Goal: Information Seeking & Learning: Learn about a topic

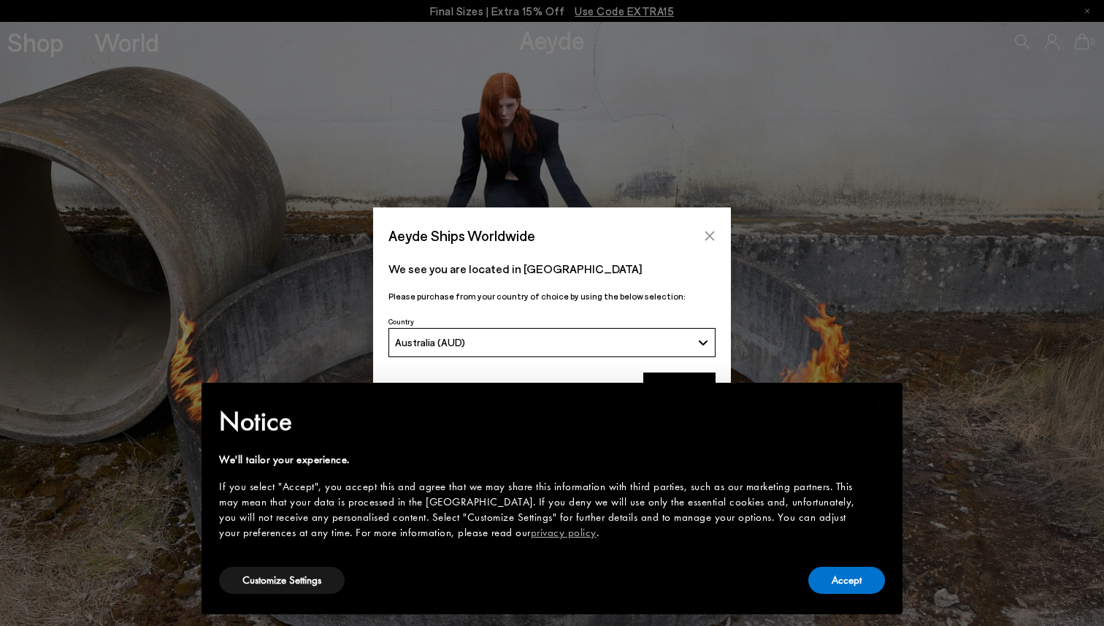
click at [711, 234] on icon "Close" at bounding box center [709, 235] width 9 height 9
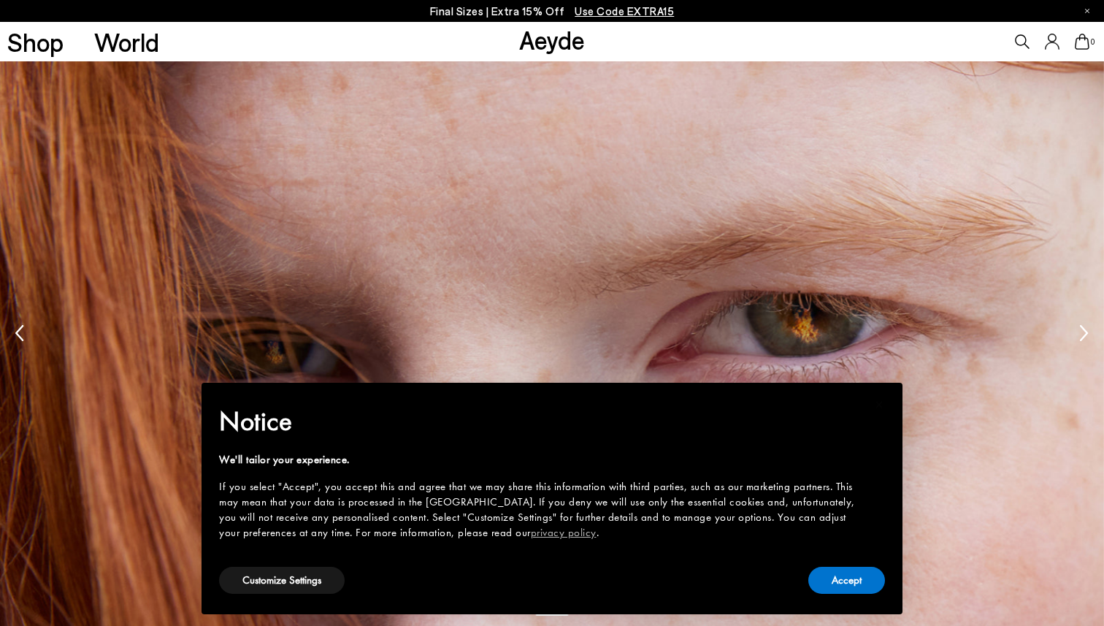
scroll to position [2632, 0]
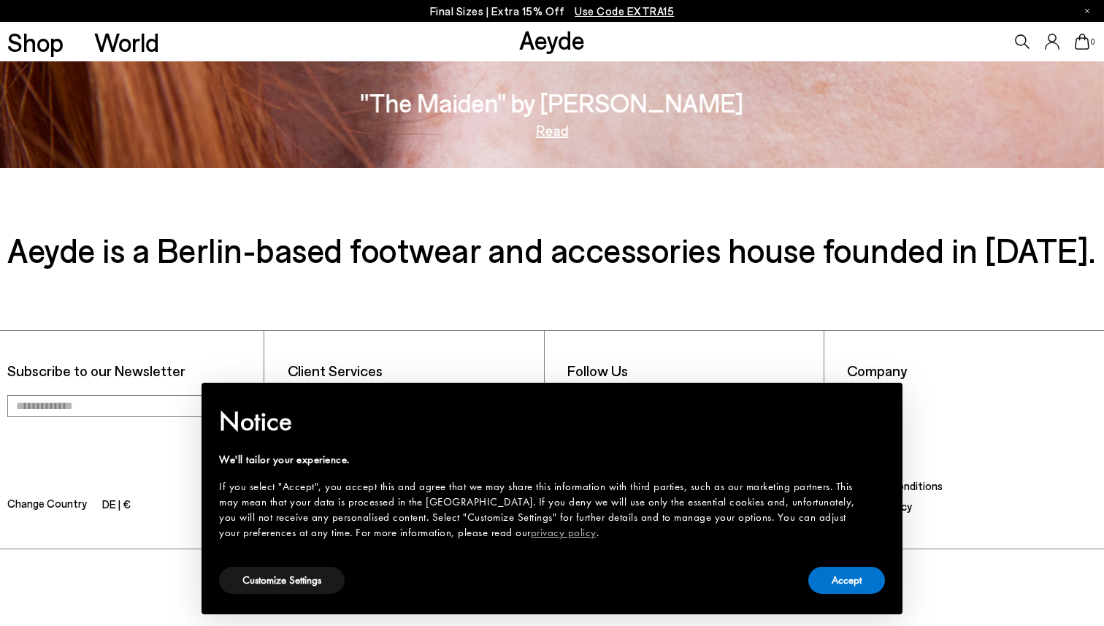
click at [862, 421] on link "About" at bounding box center [862, 424] width 30 height 13
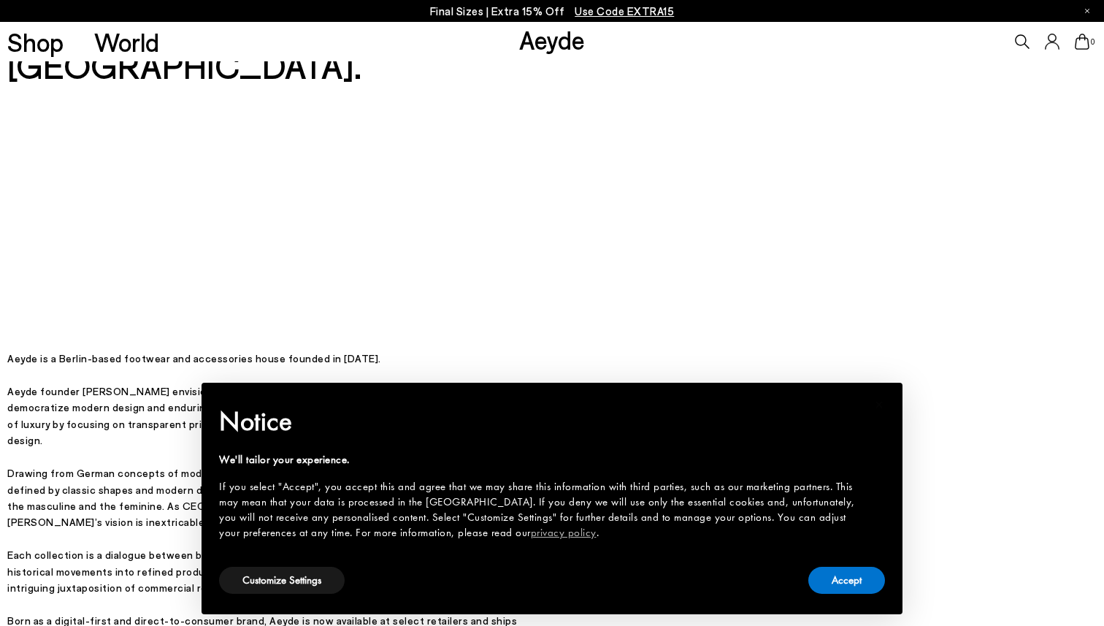
scroll to position [185, 0]
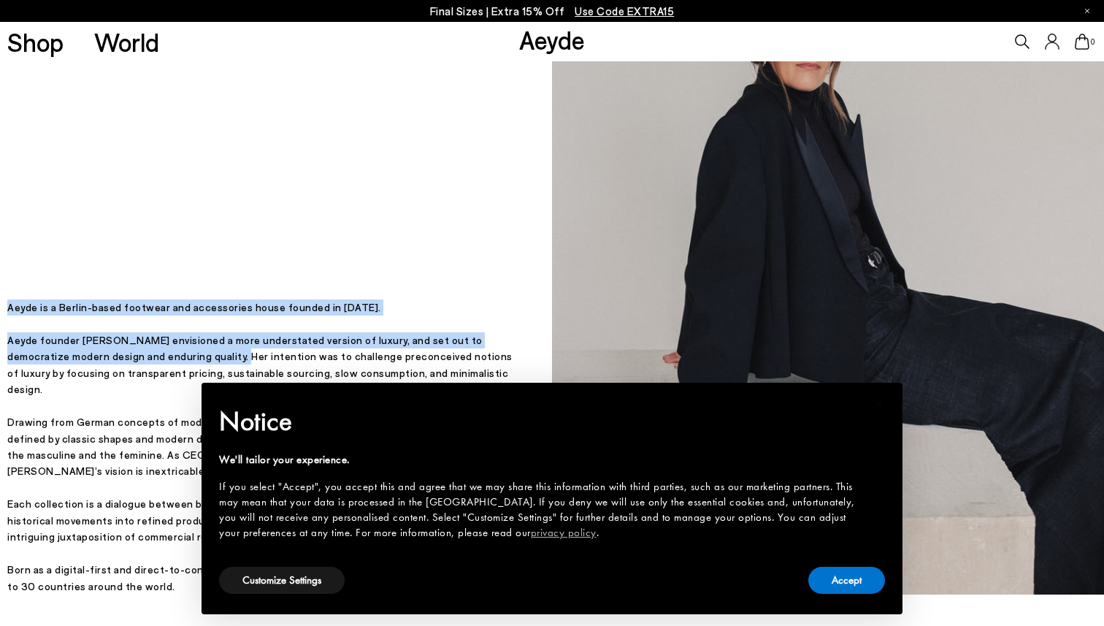
drag, startPoint x: 9, startPoint y: 323, endPoint x: 191, endPoint y: 375, distance: 189.9
click at [191, 375] on div "Aeyde is a Berlin-based footwear and accessories house founded in 2015. Aeyde f…" at bounding box center [264, 446] width 515 height 295
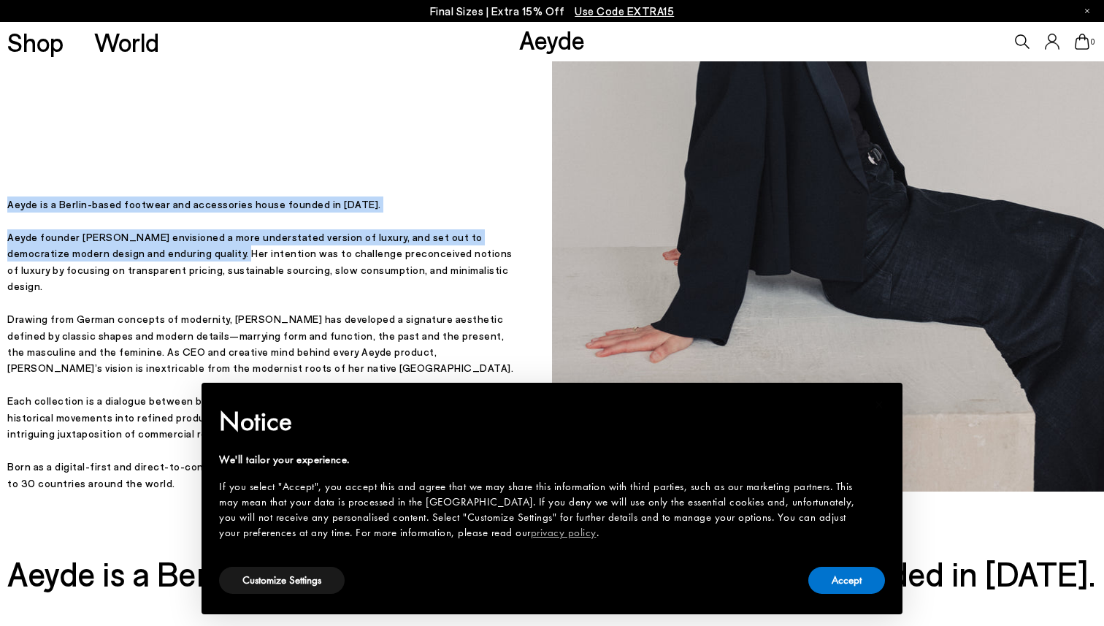
scroll to position [293, 0]
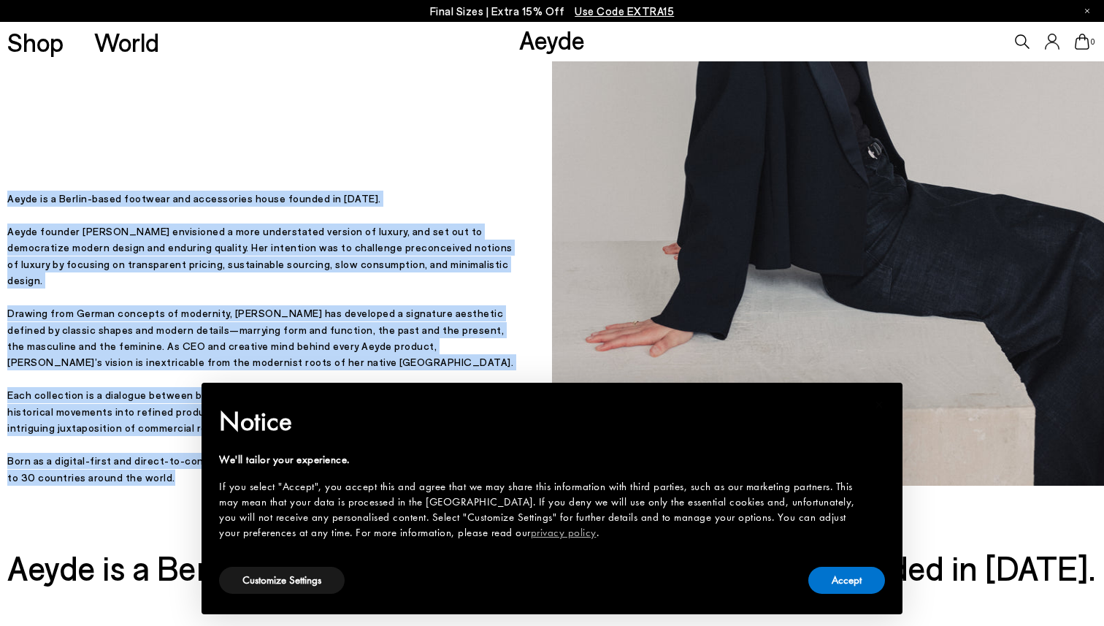
click at [161, 477] on p "Born as a digital-first and direct-to-consumer brand, Aeyde is now available at…" at bounding box center [264, 469] width 515 height 33
copy div "Aeyde is a Berlin-based footwear and accessories house founded in 2015. Aeyde f…"
